Goal: Find specific page/section: Find specific page/section

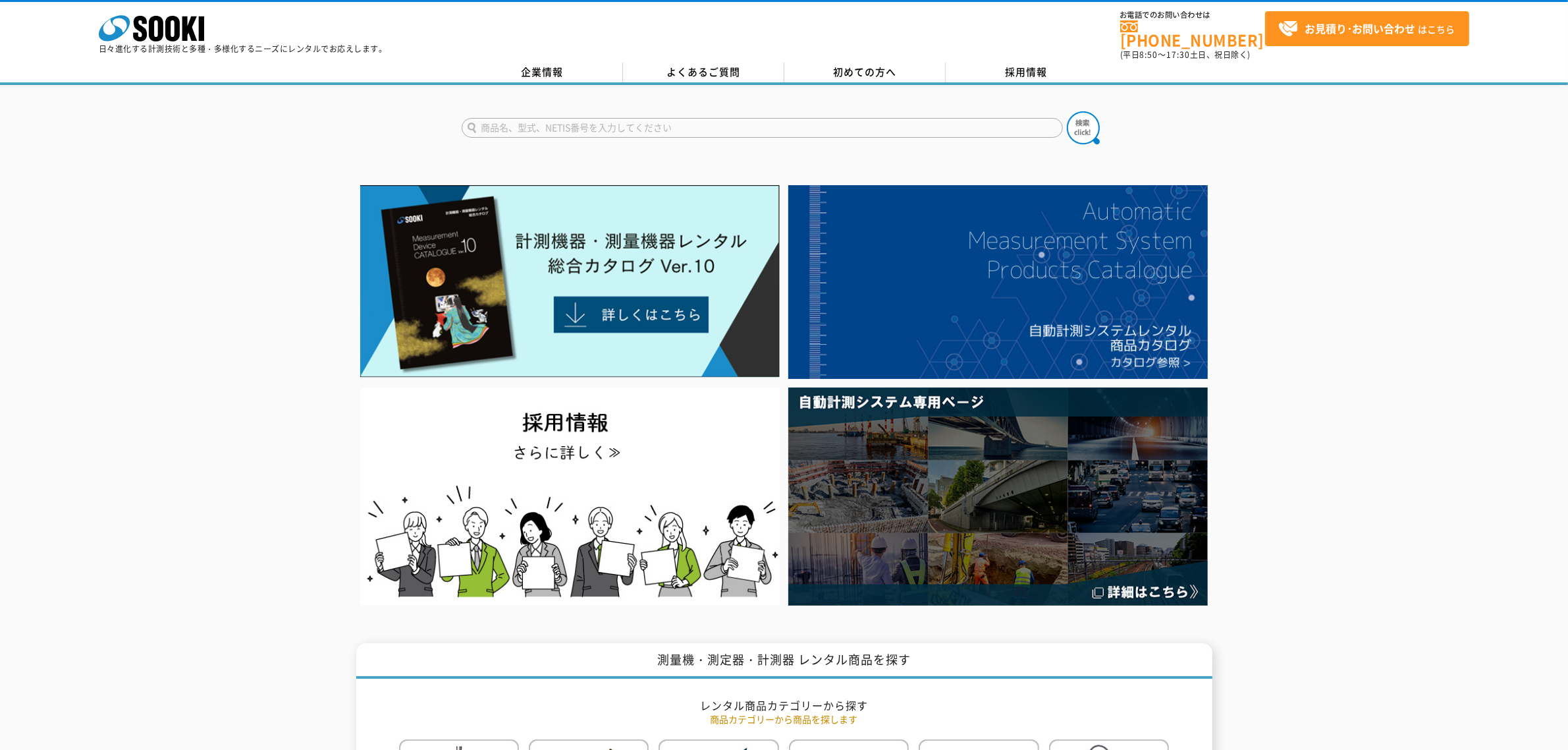
click at [607, 118] on input "text" at bounding box center [763, 127] width 601 height 19
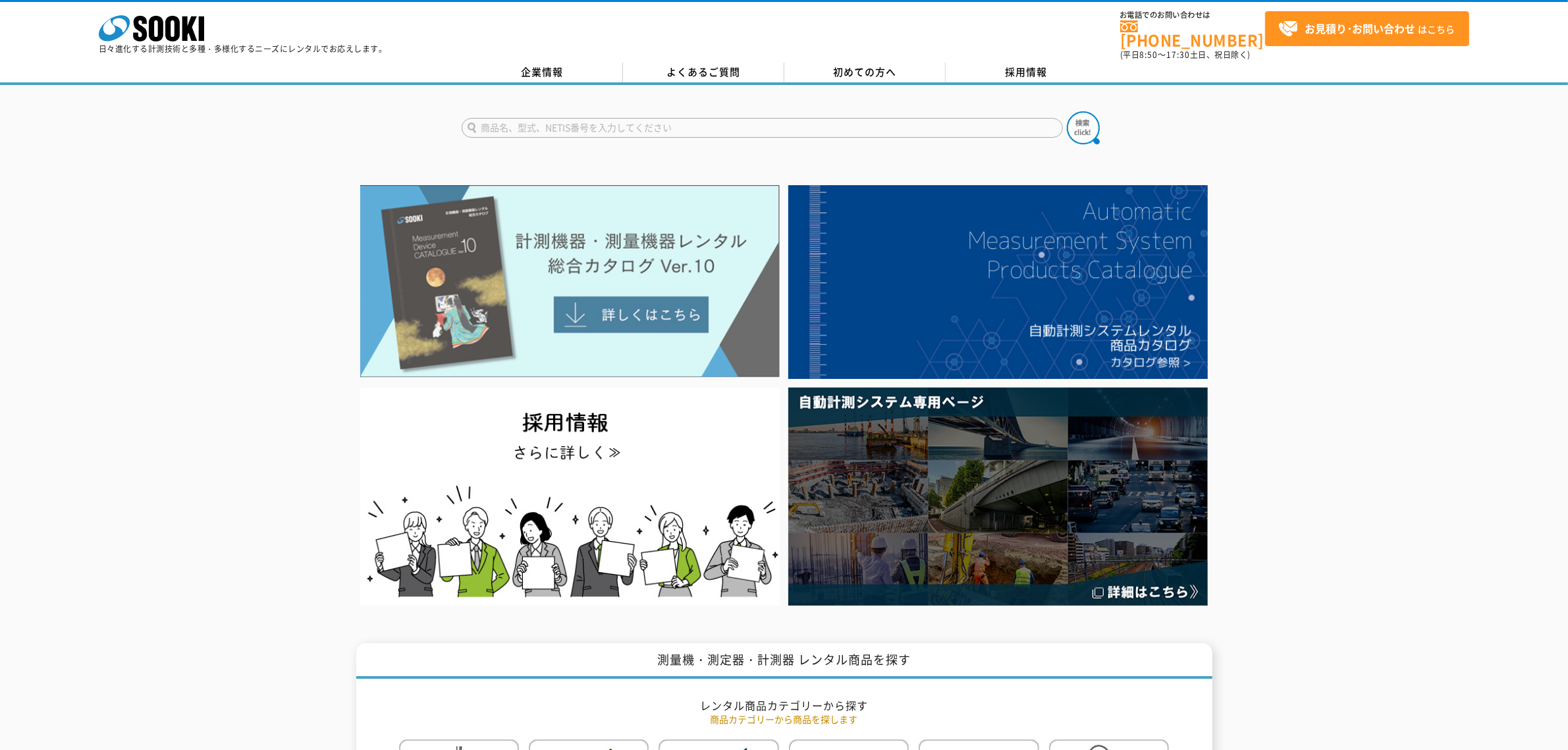
paste input "01827801"
type input "0"
type input "フィールドEX"
click at [1066, 111] on button at bounding box center [1083, 127] width 33 height 33
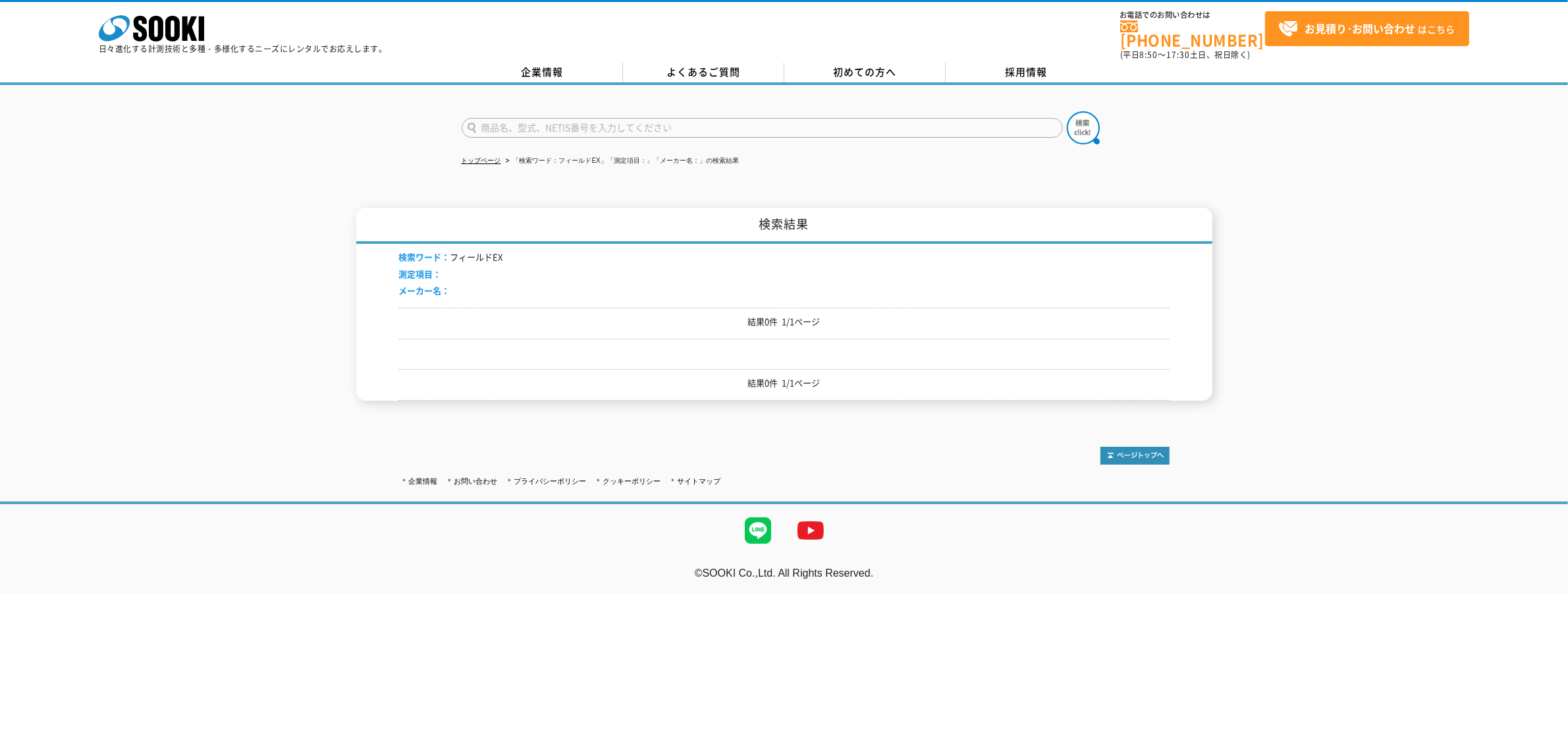
click at [542, 120] on input "text" at bounding box center [763, 127] width 601 height 19
paste input "Field-EX"
type input "Field-EX"
click at [1066, 111] on button at bounding box center [1083, 127] width 33 height 33
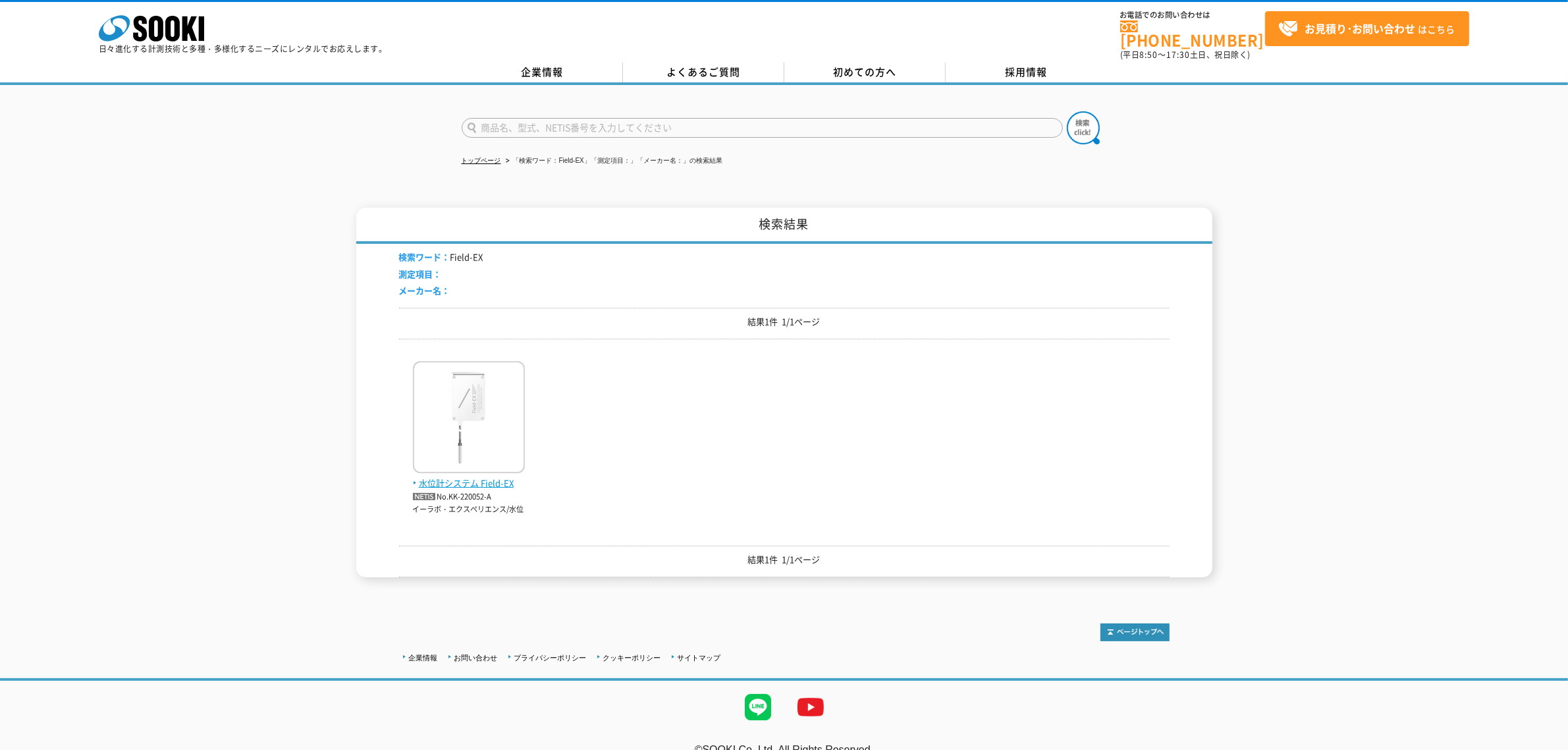
click at [435, 445] on img at bounding box center [469, 418] width 112 height 115
click at [438, 453] on img at bounding box center [469, 418] width 112 height 115
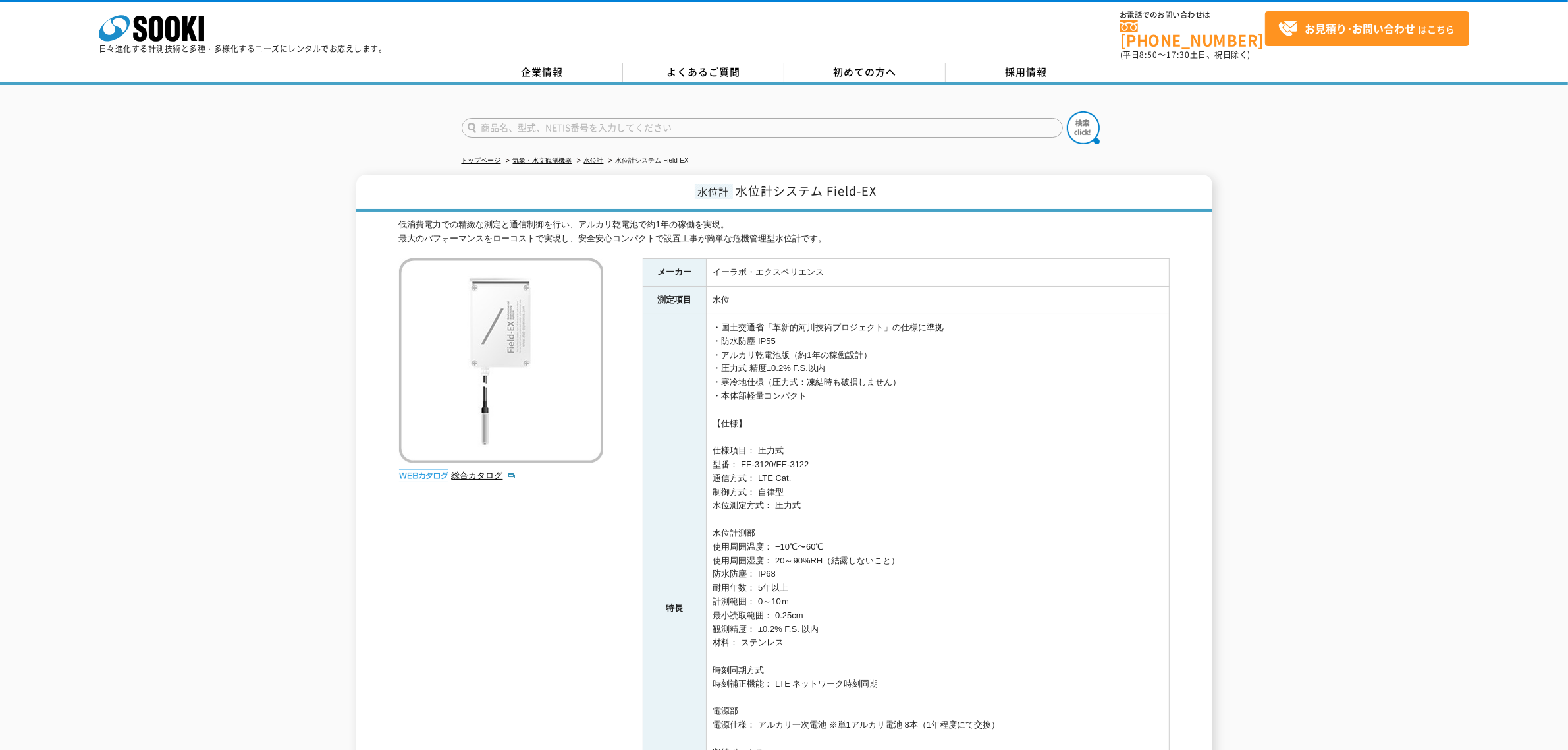
click at [912, 412] on td "・国土交通省「革新的河川技術プロジェクト」の仕様に準拠 ・防水防塵 IP55 ・アルカリ乾電池版（約1年の稼働設計） ・圧力式 精度±0.2% F.S.以内 …" at bounding box center [937, 609] width 463 height 589
drag, startPoint x: 821, startPoint y: 188, endPoint x: 874, endPoint y: 186, distance: 53.0
click at [874, 186] on span "水位計システム Field-EX" at bounding box center [806, 191] width 141 height 18
copy span "Field-EX"
